Goal: Task Accomplishment & Management: Manage account settings

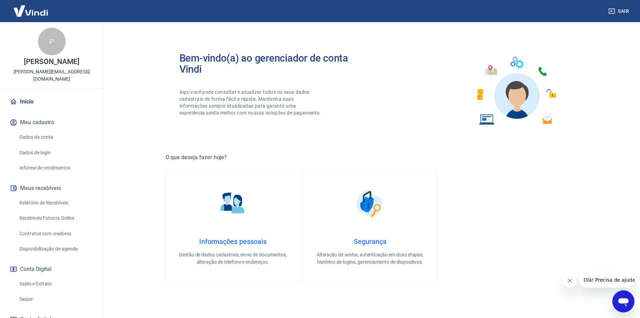
click at [30, 199] on link "Relatório de Recebíveis" at bounding box center [56, 203] width 78 height 14
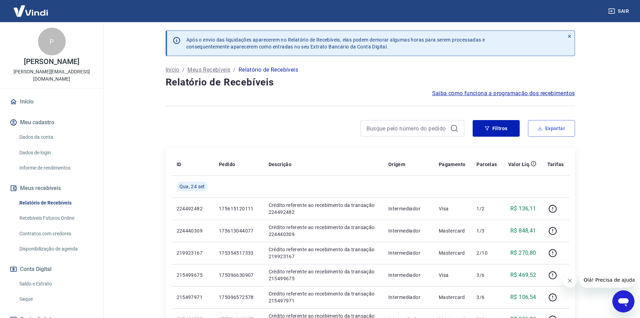
click at [551, 128] on button "Exportar" at bounding box center [551, 128] width 47 height 17
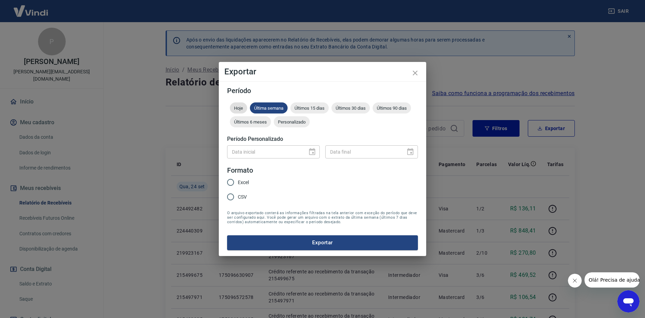
click at [239, 106] on span "Hoje" at bounding box center [238, 107] width 17 height 5
click at [229, 182] on input "Excel" at bounding box center [230, 182] width 15 height 15
radio input "true"
click at [264, 246] on button "Exportar" at bounding box center [322, 242] width 191 height 15
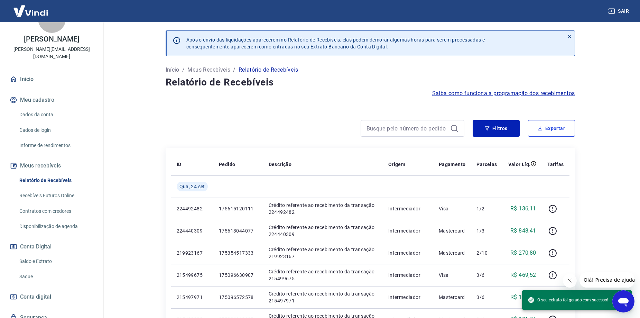
scroll to position [35, 0]
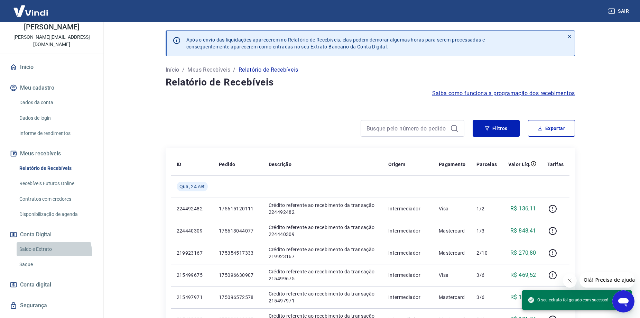
click at [43, 255] on link "Saldo e Extrato" at bounding box center [56, 249] width 78 height 14
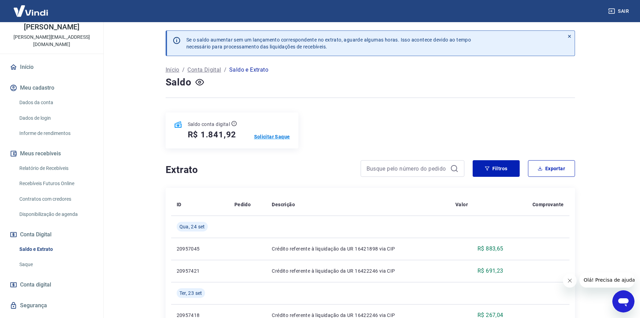
click at [265, 137] on p "Solicitar Saque" at bounding box center [272, 136] width 36 height 7
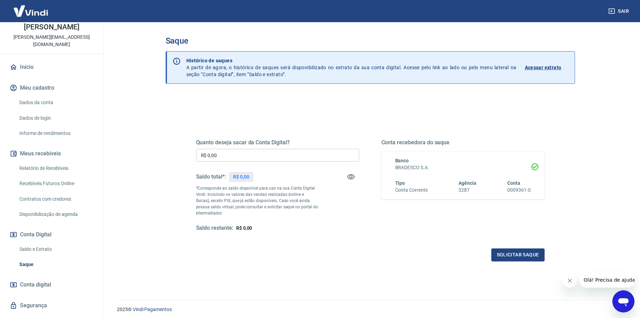
click at [253, 159] on input "R$ 0,00" at bounding box center [277, 155] width 163 height 13
type input "R$ 1.841,92"
click at [515, 258] on button "Solicitar saque" at bounding box center [517, 254] width 53 height 13
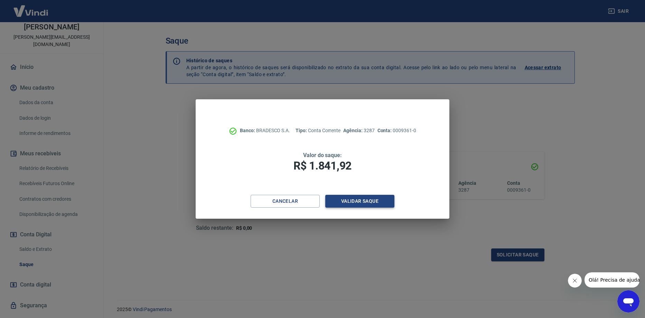
click at [375, 206] on button "Validar saque" at bounding box center [359, 201] width 69 height 13
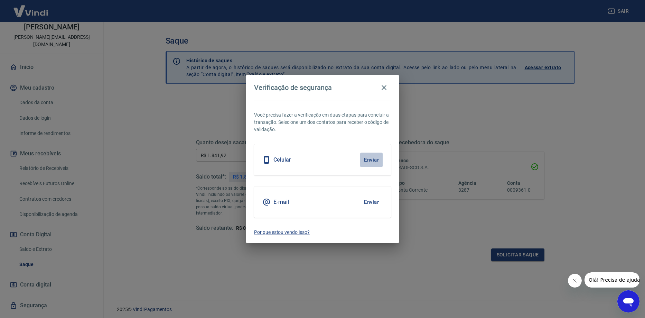
click at [369, 161] on button "Enviar" at bounding box center [371, 159] width 22 height 15
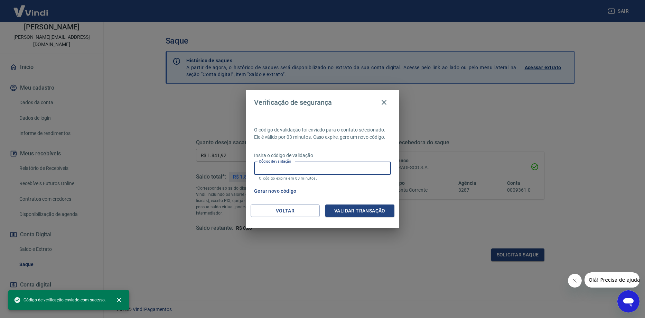
click at [344, 169] on input "Código de validação" at bounding box center [322, 168] width 137 height 13
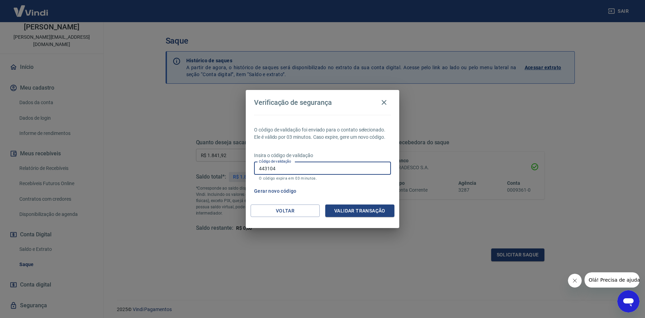
type input "443104"
click at [345, 206] on button "Validar transação" at bounding box center [359, 210] width 69 height 13
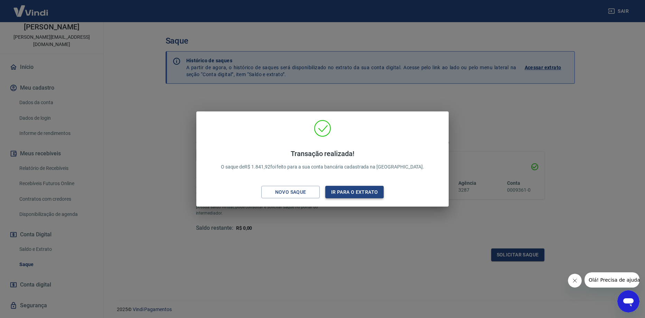
click at [359, 192] on button "Ir para o extrato" at bounding box center [354, 192] width 58 height 13
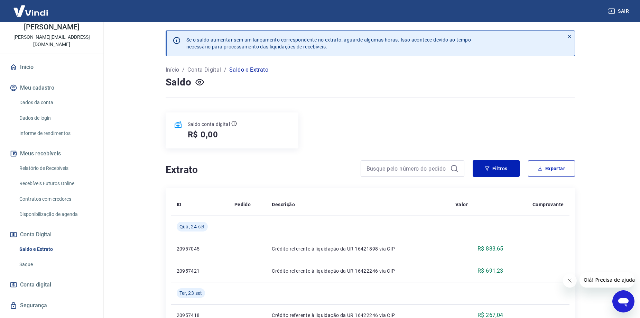
click at [68, 185] on link "Recebíveis Futuros Online" at bounding box center [56, 183] width 78 height 14
click at [610, 9] on icon "button" at bounding box center [611, 11] width 7 height 7
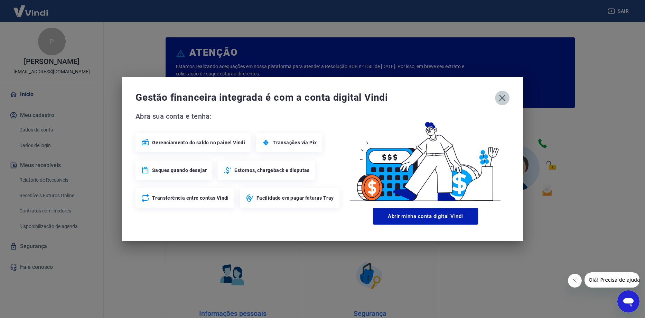
click at [507, 97] on icon "button" at bounding box center [502, 97] width 11 height 11
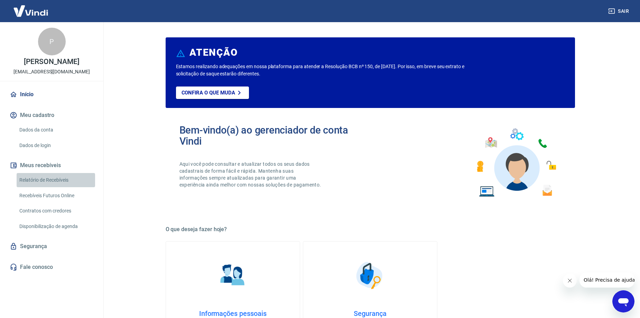
click at [58, 184] on link "Relatório de Recebíveis" at bounding box center [56, 180] width 78 height 14
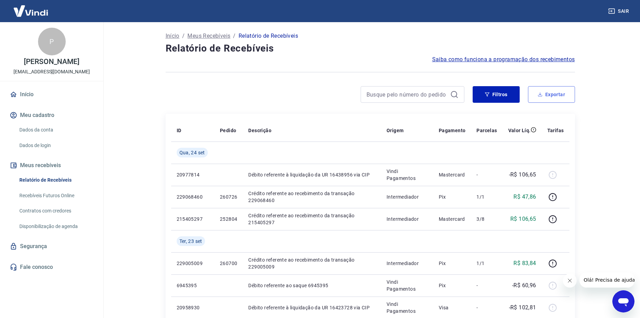
click at [538, 97] on button "Exportar" at bounding box center [551, 94] width 47 height 17
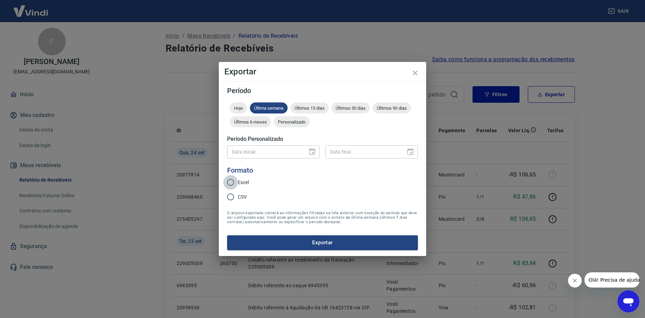
click at [231, 183] on input "Excel" at bounding box center [230, 182] width 15 height 15
radio input "true"
click at [255, 248] on button "Exportar" at bounding box center [322, 242] width 191 height 15
